Goal: Information Seeking & Learning: Learn about a topic

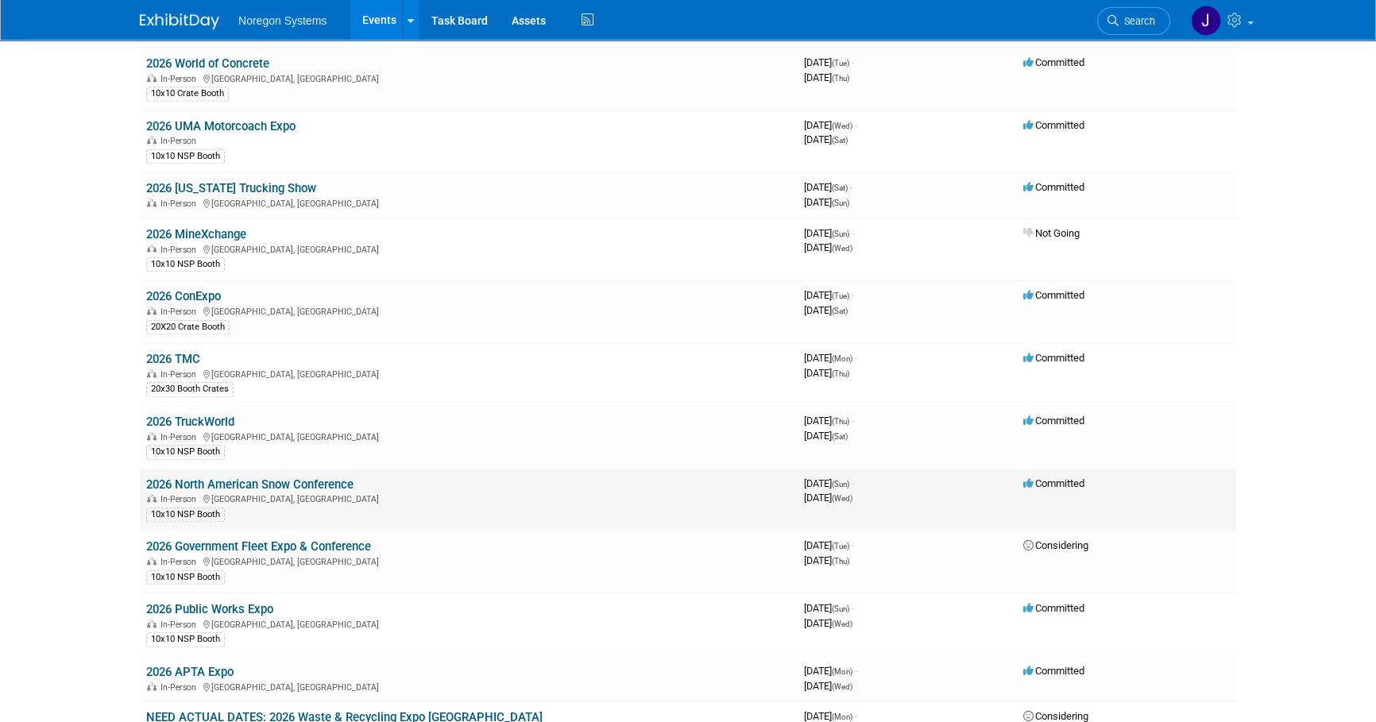
scroll to position [1692, 0]
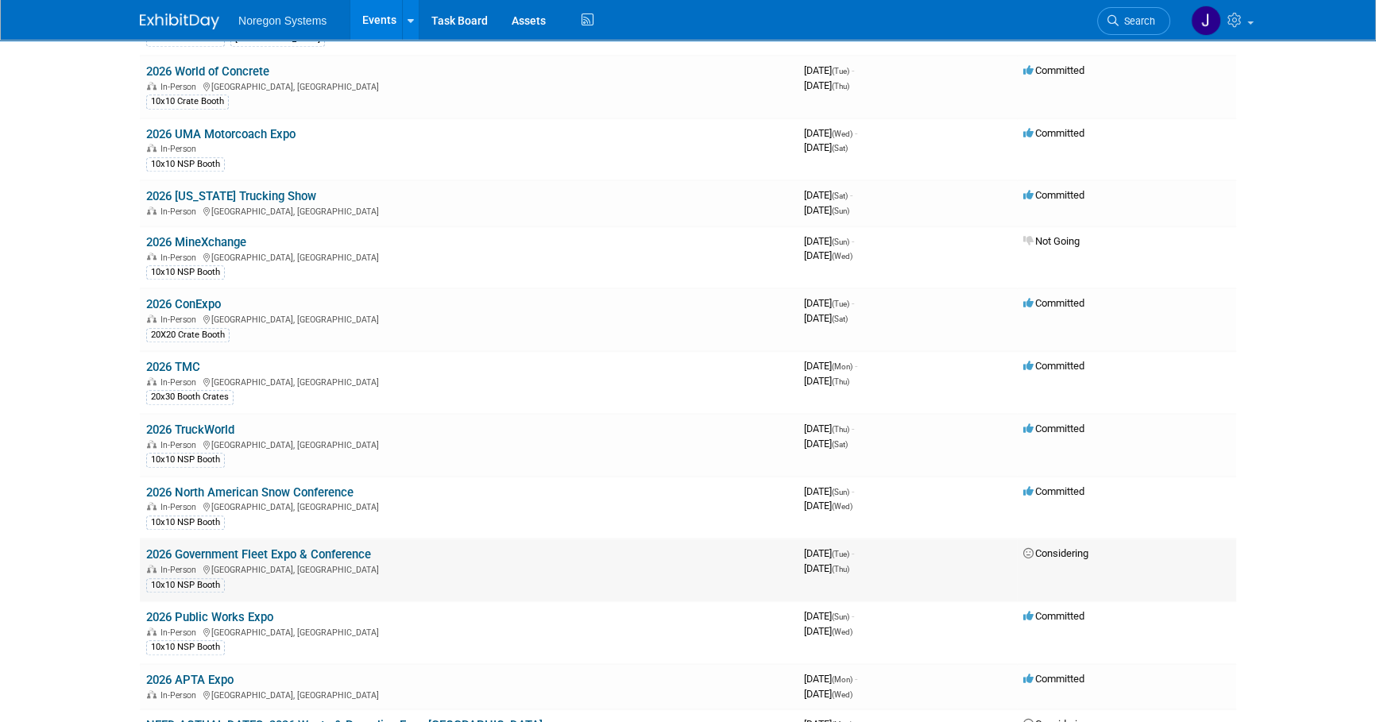
click at [235, 547] on link "2026 Government Fleet Expo & Conference" at bounding box center [258, 554] width 225 height 14
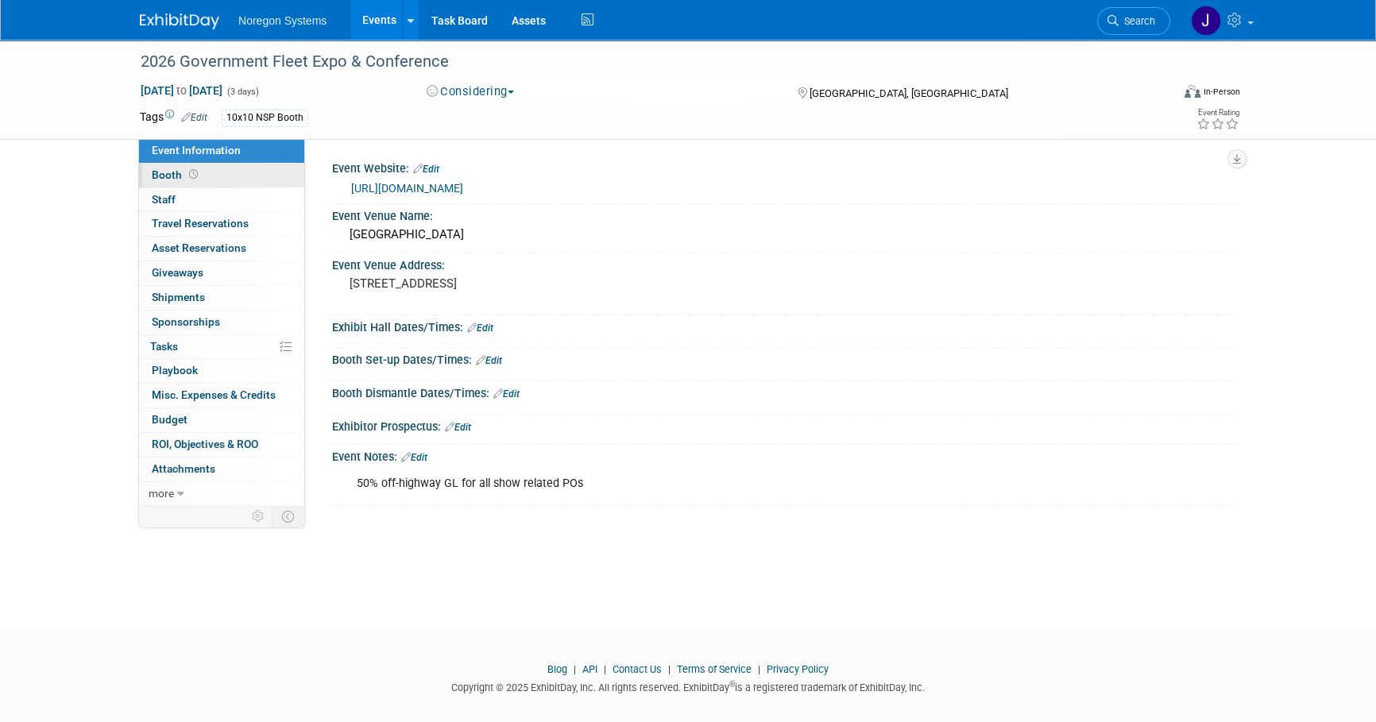
click at [249, 174] on link "Booth" at bounding box center [221, 176] width 165 height 24
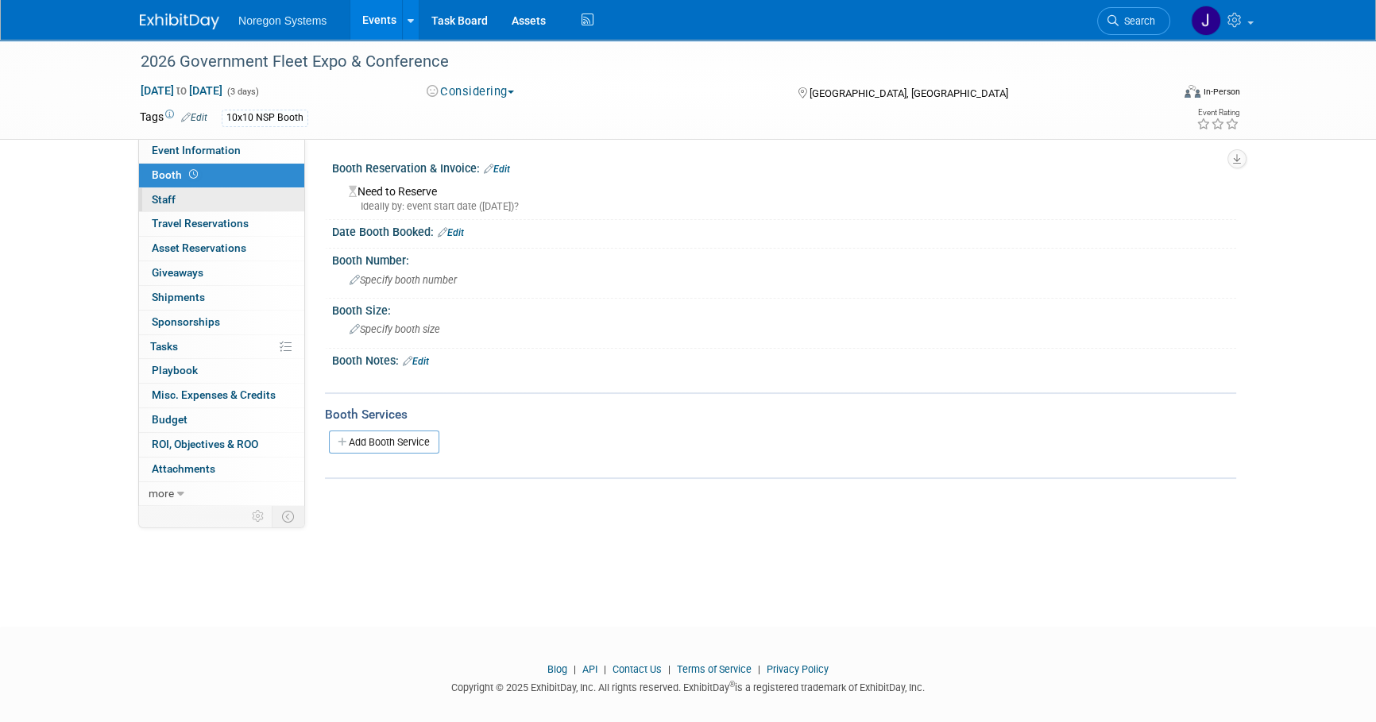
click at [227, 201] on link "0 Staff 0" at bounding box center [221, 200] width 165 height 24
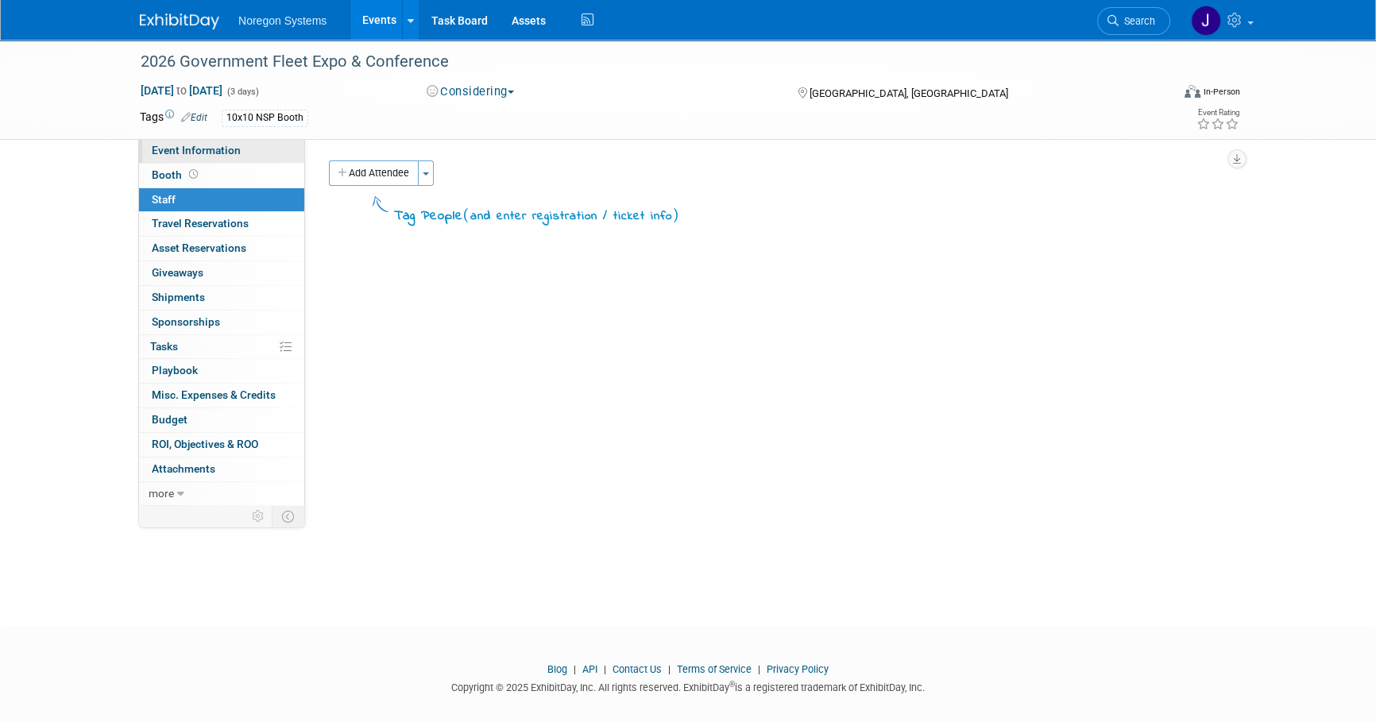
click at [238, 149] on link "Event Information" at bounding box center [221, 151] width 165 height 24
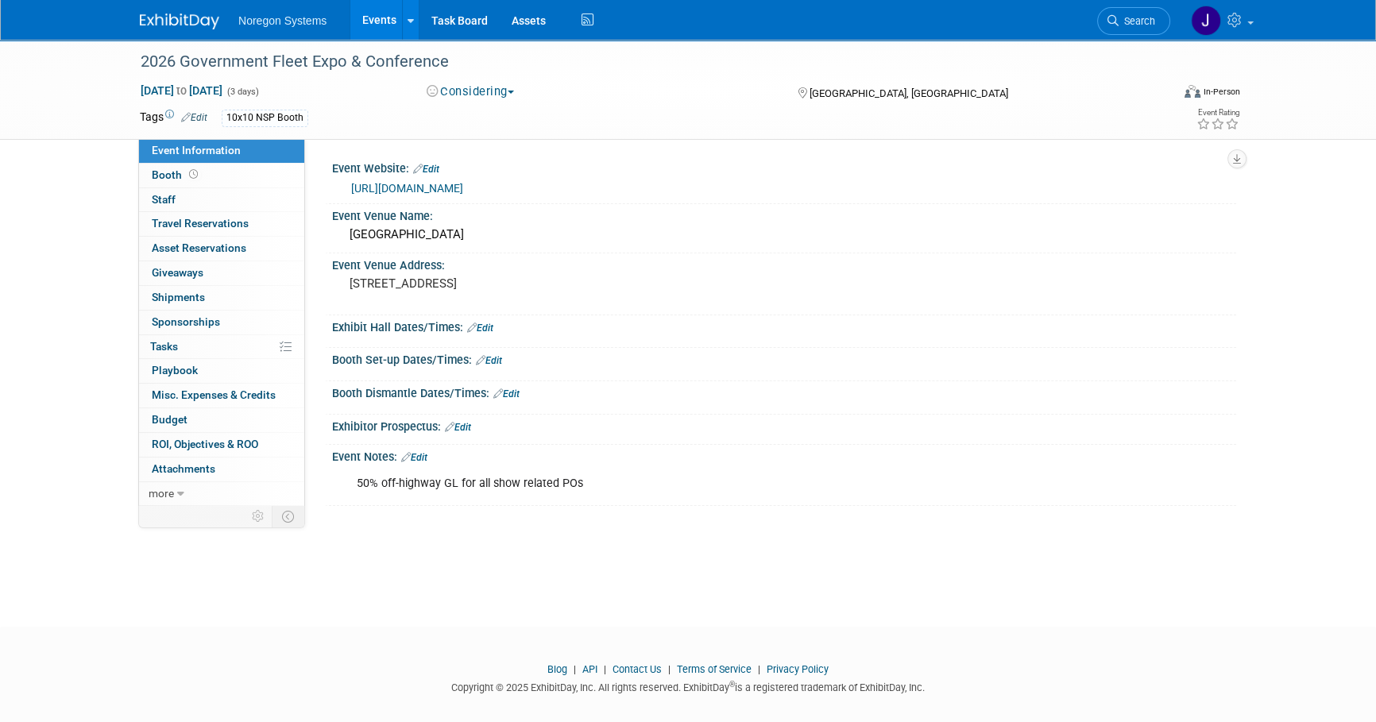
click at [199, 32] on div "Noregon Systems Events Add Event Bulk Upload Events Shareable Event Boards Rece…" at bounding box center [688, 20] width 1096 height 40
click at [198, 24] on img at bounding box center [179, 22] width 79 height 16
